Goal: Information Seeking & Learning: Learn about a topic

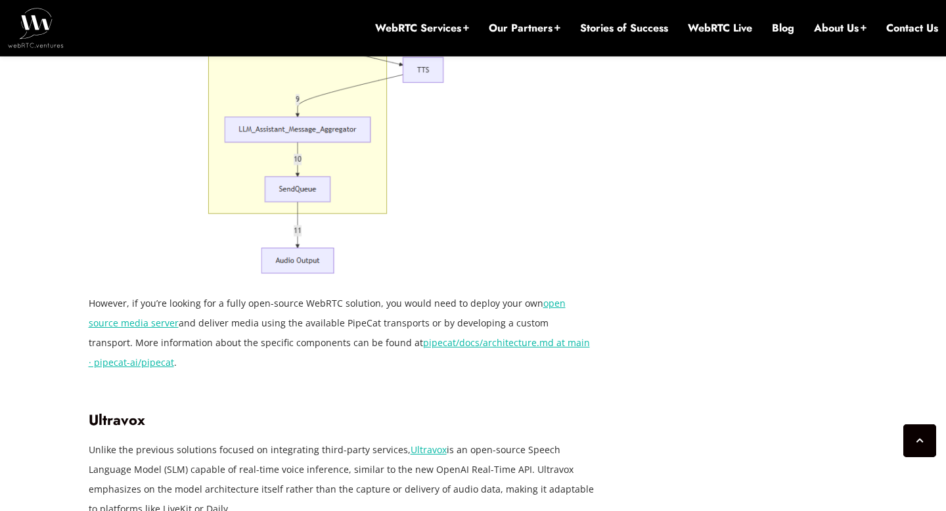
scroll to position [4510, 0]
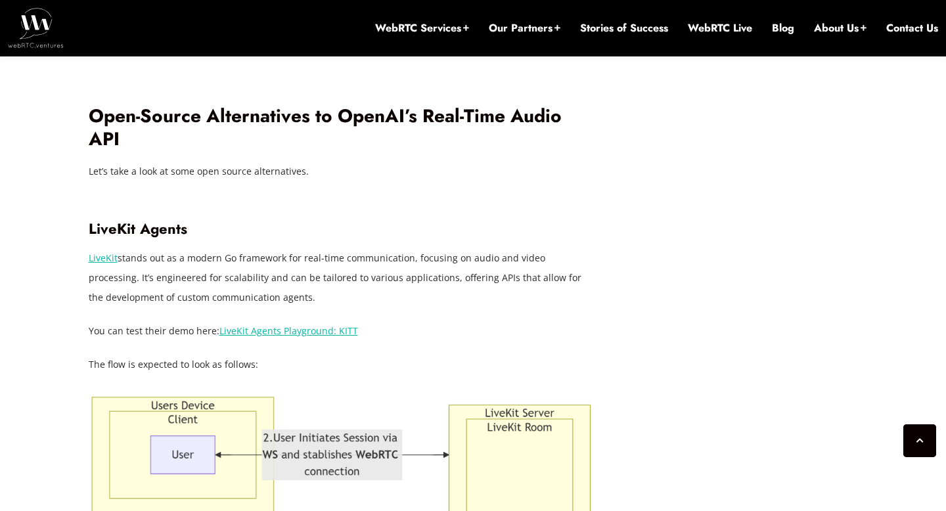
scroll to position [2304, 0]
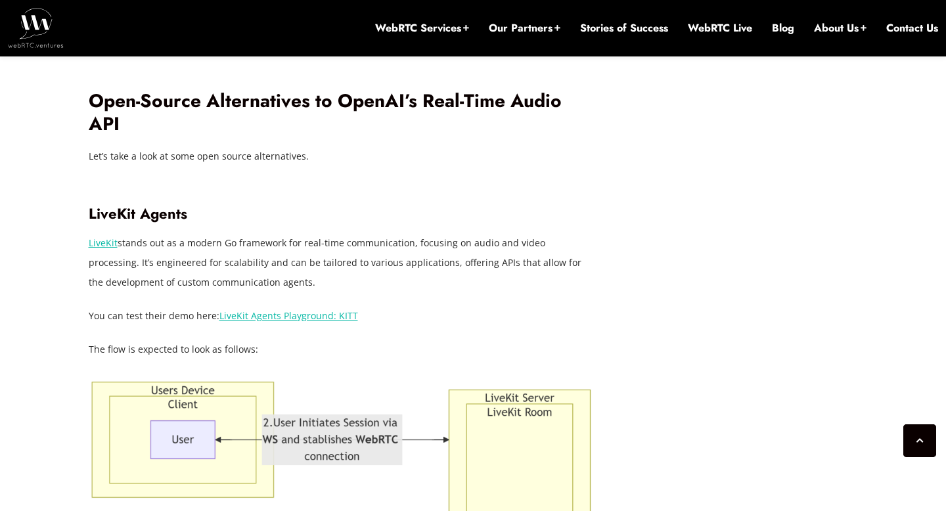
click at [276, 309] on link "LiveKit Agents Playground: KITT" at bounding box center [288, 315] width 139 height 12
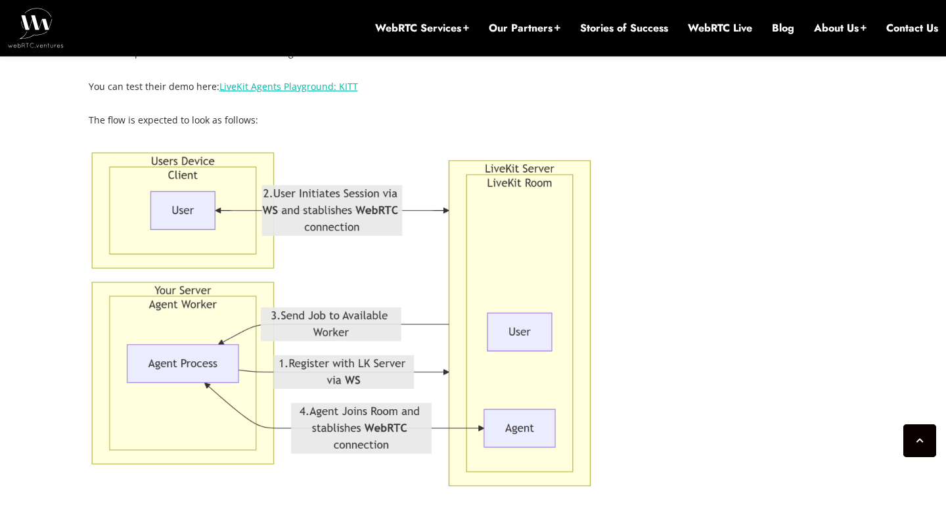
scroll to position [2495, 0]
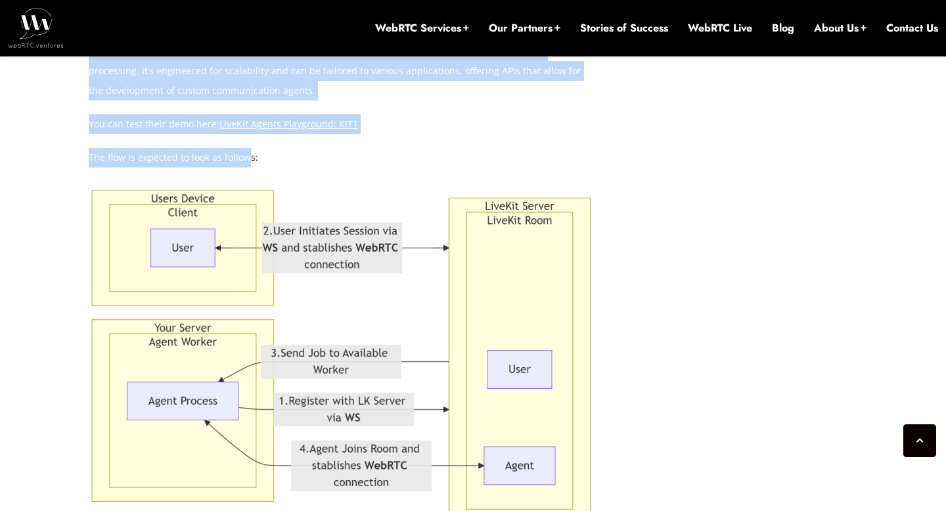
drag, startPoint x: 86, startPoint y: 99, endPoint x: 248, endPoint y: 91, distance: 162.4
click at [248, 148] on p "The flow is expected to look as follows:" at bounding box center [342, 158] width 506 height 20
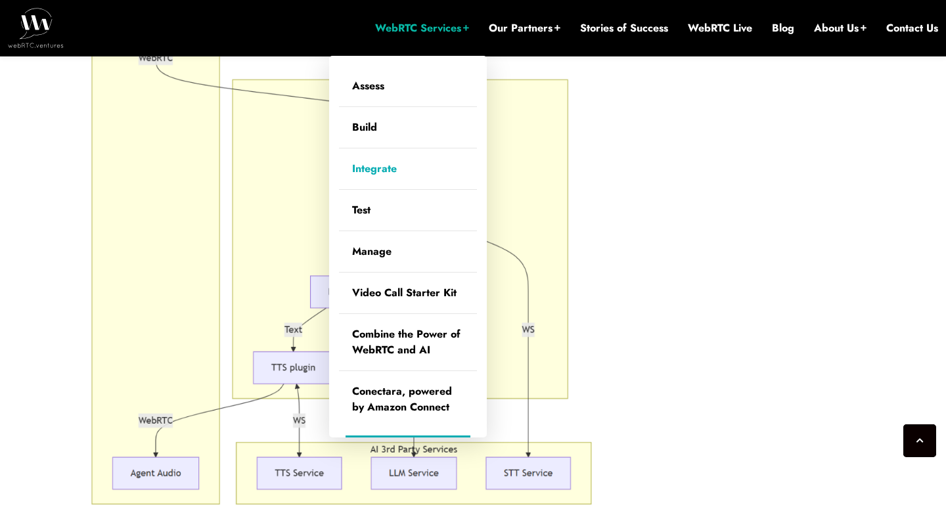
scroll to position [3131, 0]
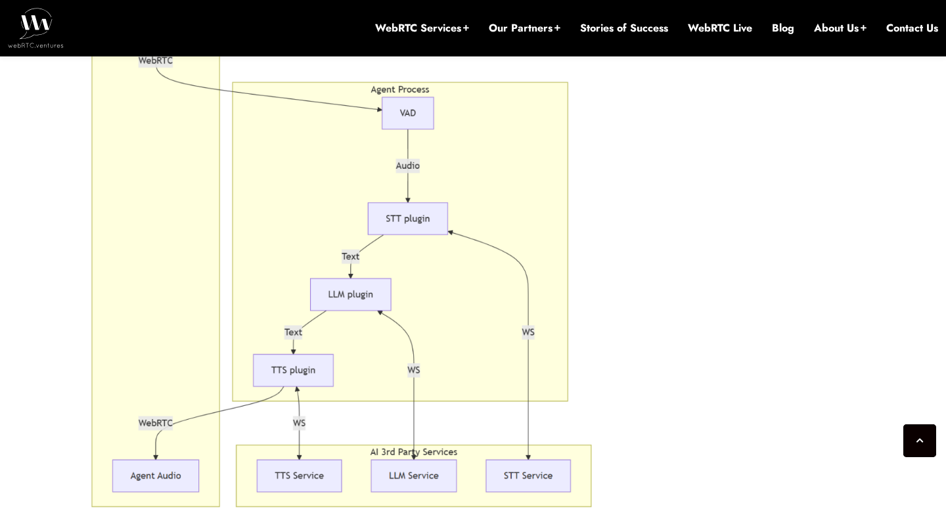
click at [674, 186] on div "[DATE] [PERSON_NAME] Comments Off on Real Time Voice AI: OpenAI vs. Open Source…" at bounding box center [473, 436] width 785 height 5958
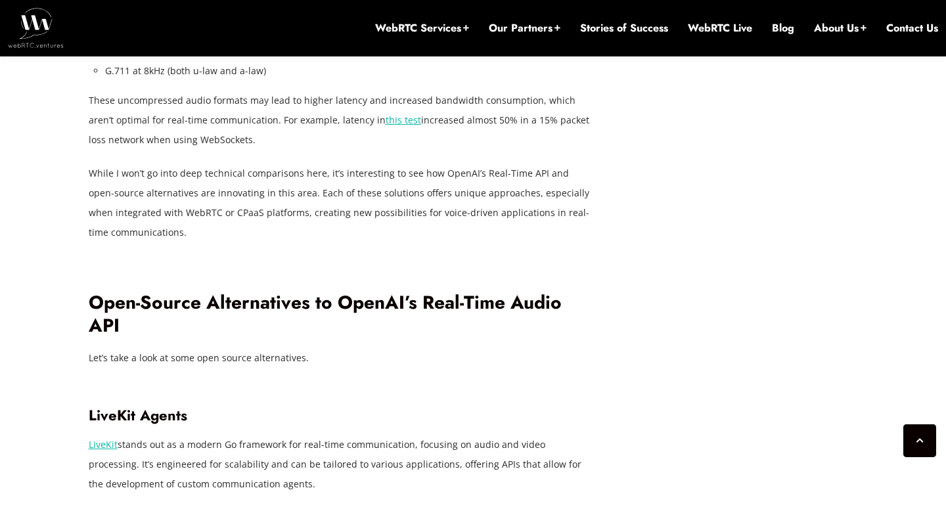
drag, startPoint x: 620, startPoint y: 428, endPoint x: 648, endPoint y: 415, distance: 31.1
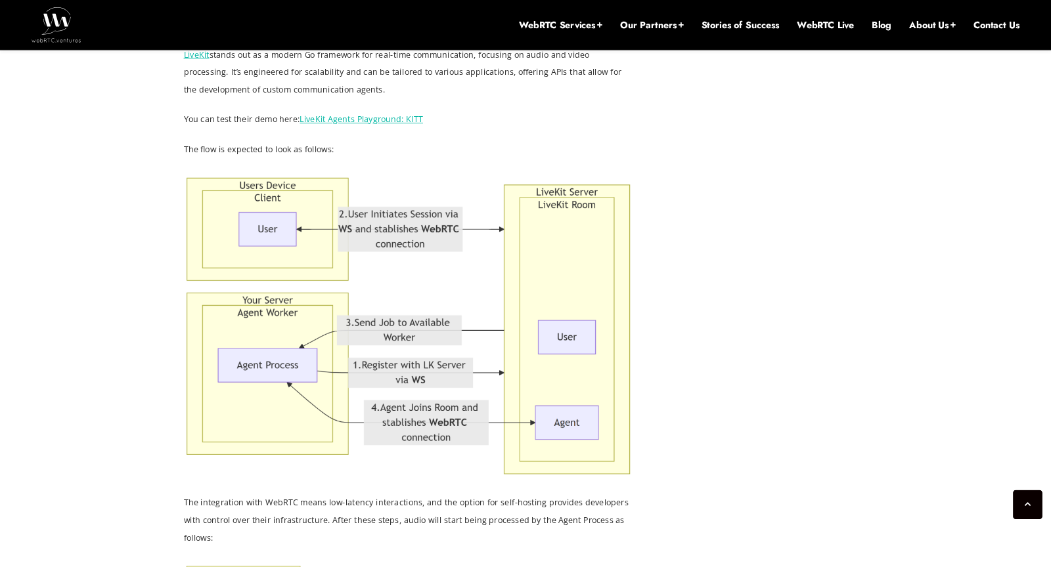
scroll to position [2486, 0]
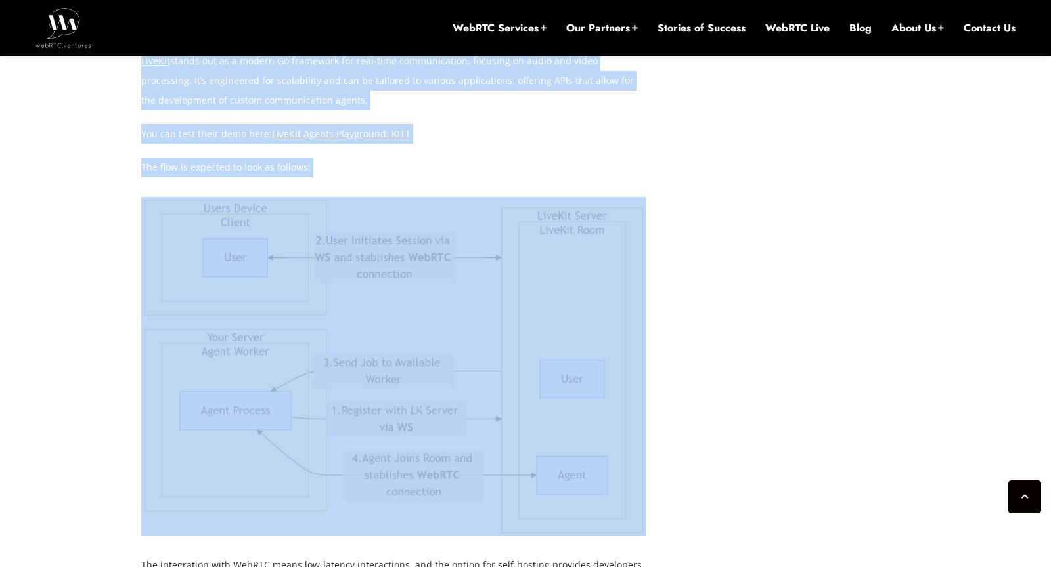
drag, startPoint x: 673, startPoint y: 472, endPoint x: 479, endPoint y: 391, distance: 209.9
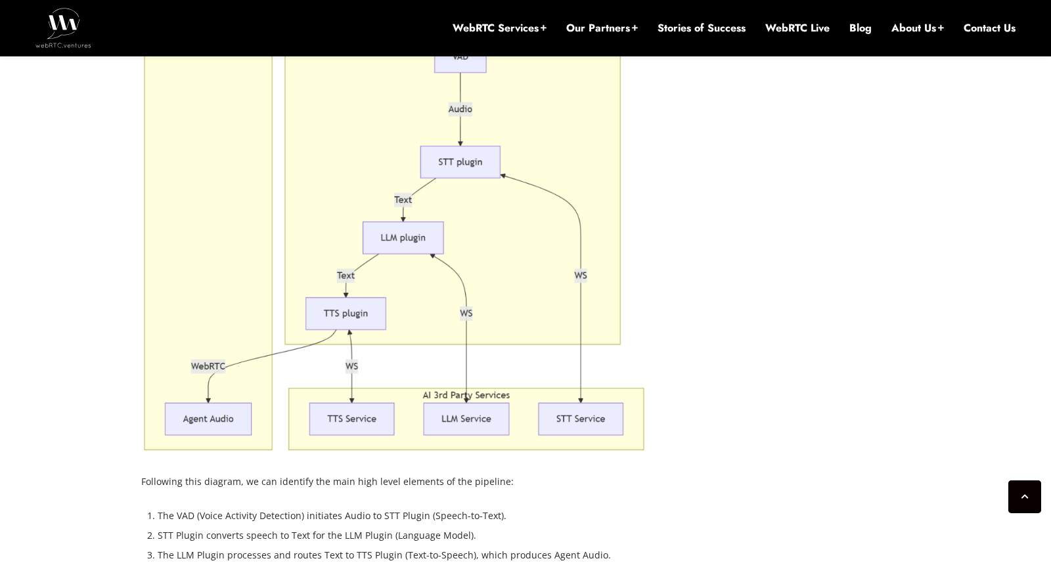
scroll to position [3170, 0]
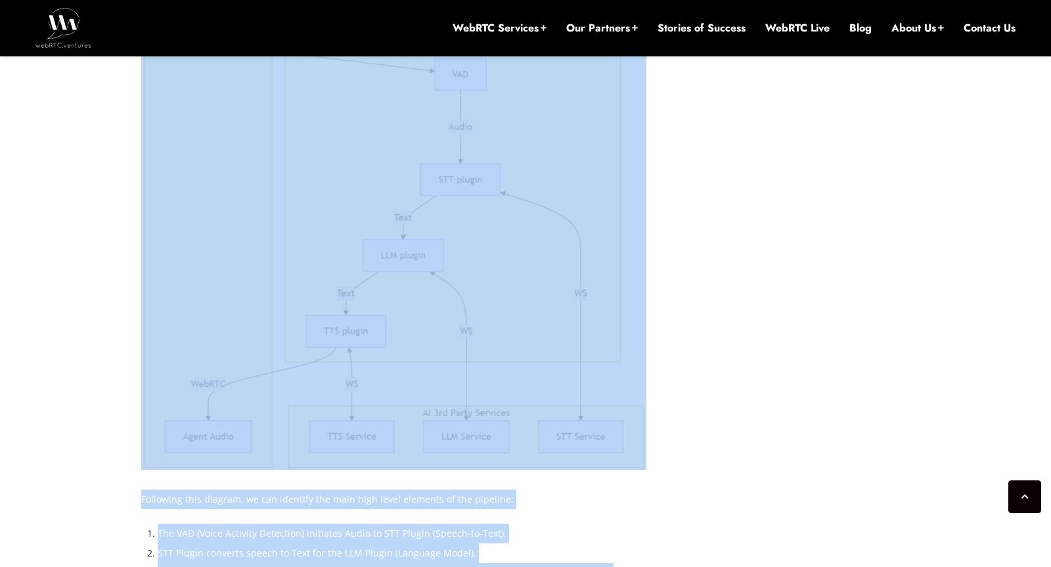
drag, startPoint x: 630, startPoint y: 521, endPoint x: 651, endPoint y: 356, distance: 166.8
click at [651, 356] on div "[DATE] [PERSON_NAME] Comments Off on Real Time Voice AI: OpenAI vs. Open Source…" at bounding box center [403, 397] width 525 height 5958
copy div "Following this diagram, we can identify the main high level elements of the pip…"
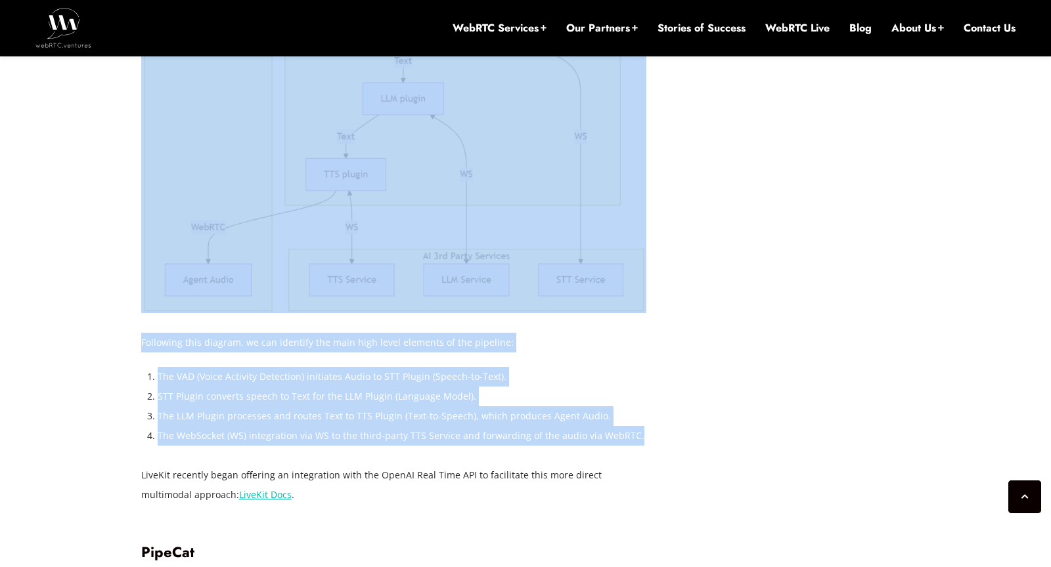
scroll to position [3331, 0]
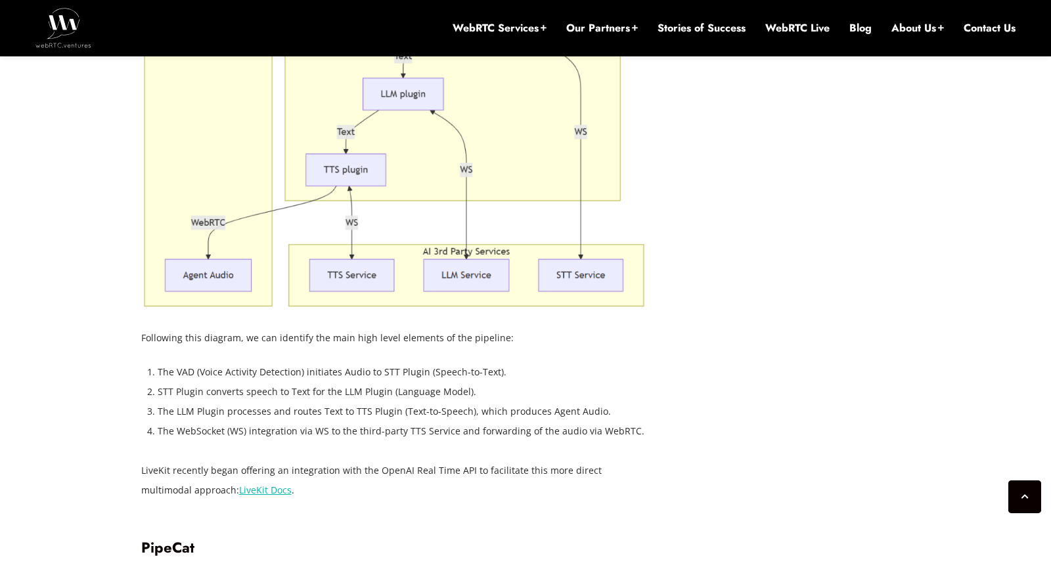
click at [715, 361] on div "[DATE] [PERSON_NAME] Comments Off on Real Time Voice AI: OpenAI vs. Open Source…" at bounding box center [525, 236] width 785 height 5958
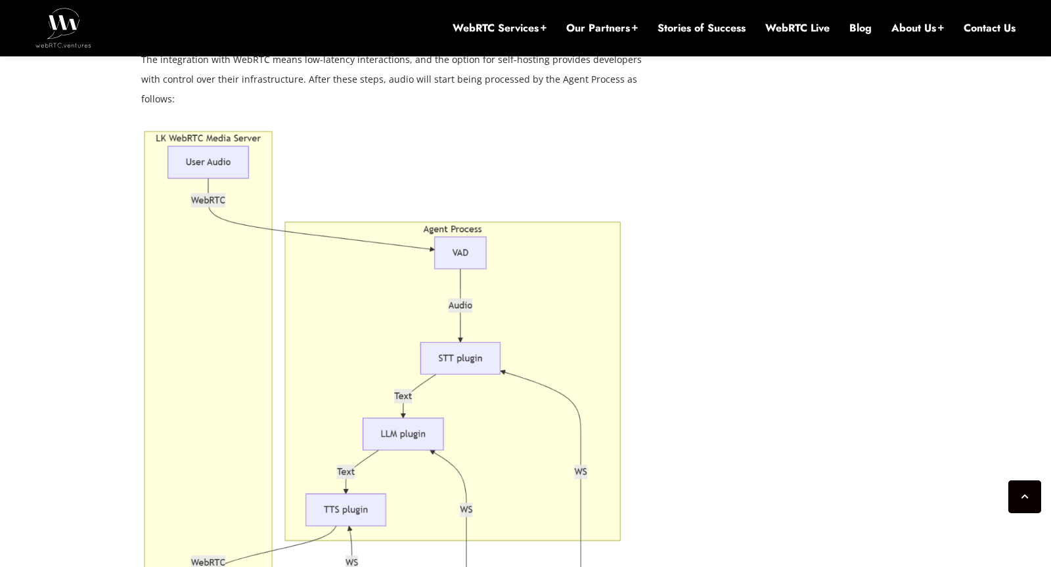
scroll to position [2998, 0]
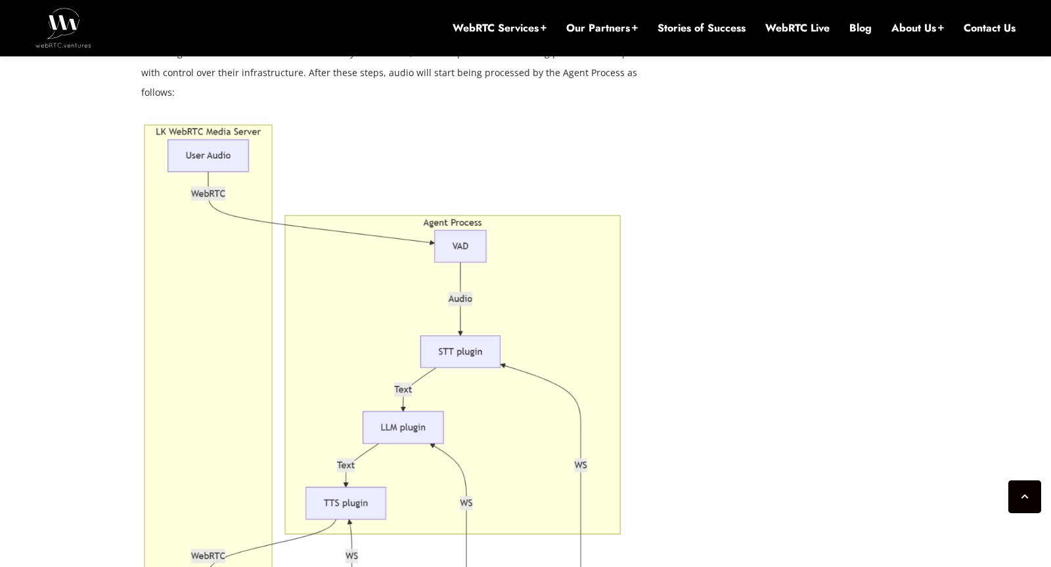
click at [738, 210] on div "[DATE] [PERSON_NAME] Comments Off on Real Time Voice AI: OpenAI vs. Open Source…" at bounding box center [525, 570] width 785 height 5958
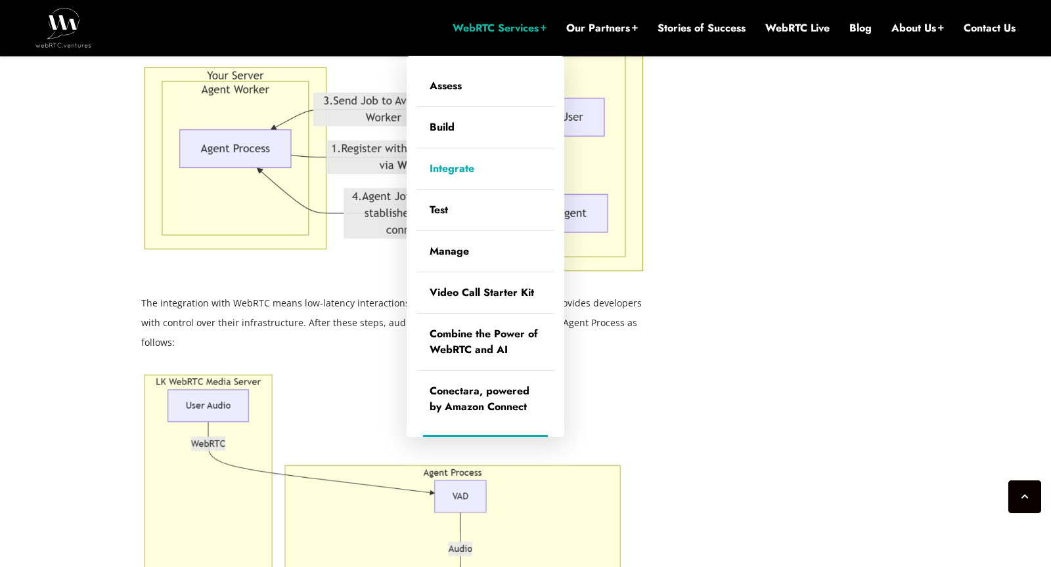
scroll to position [2663, 0]
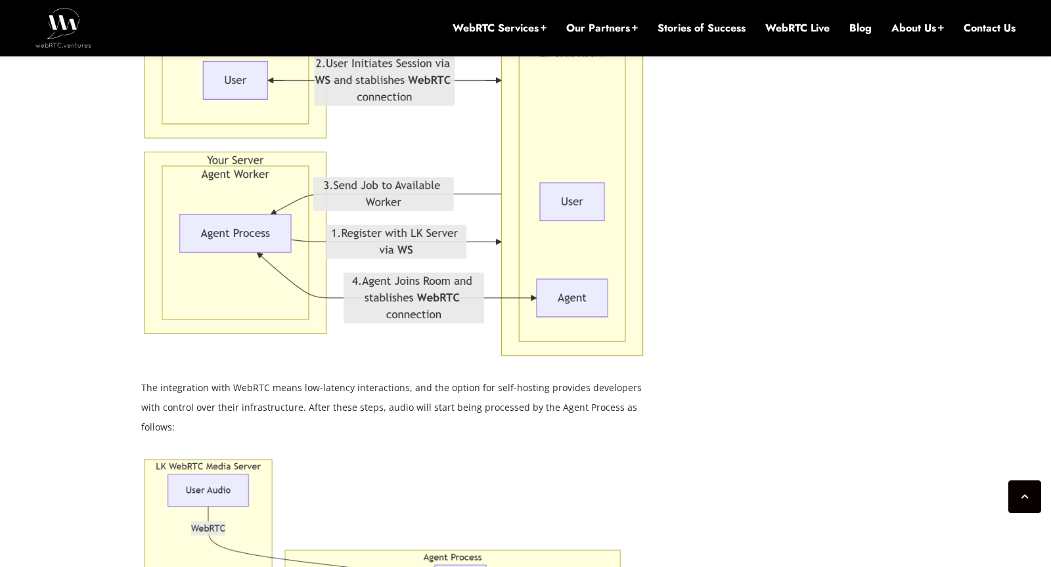
click at [351, 378] on p "The integration with WebRTC means low-latency interactions, and the option for …" at bounding box center [394, 407] width 506 height 59
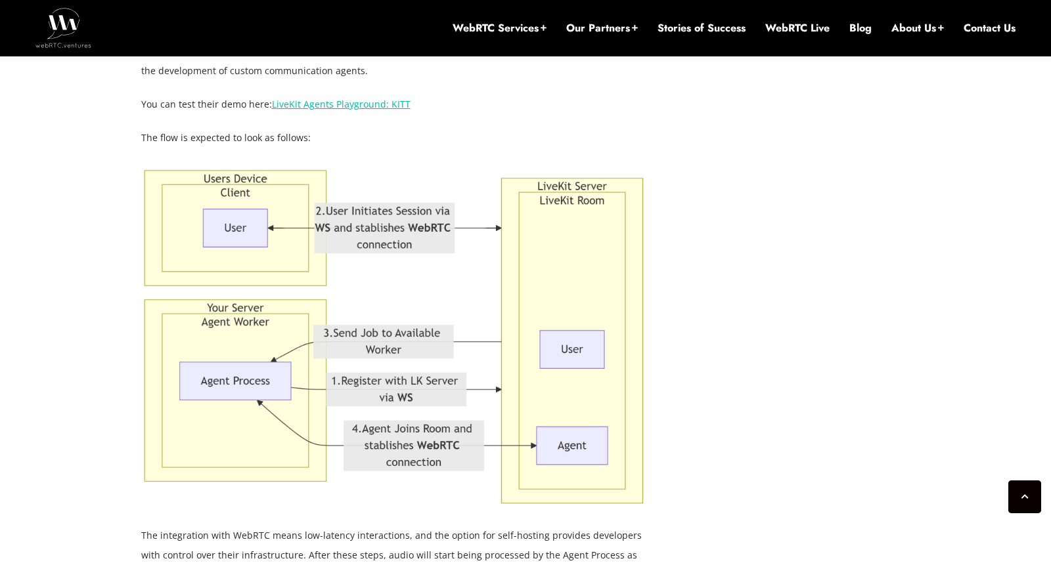
scroll to position [2519, 0]
